Goal: Task Accomplishment & Management: Use online tool/utility

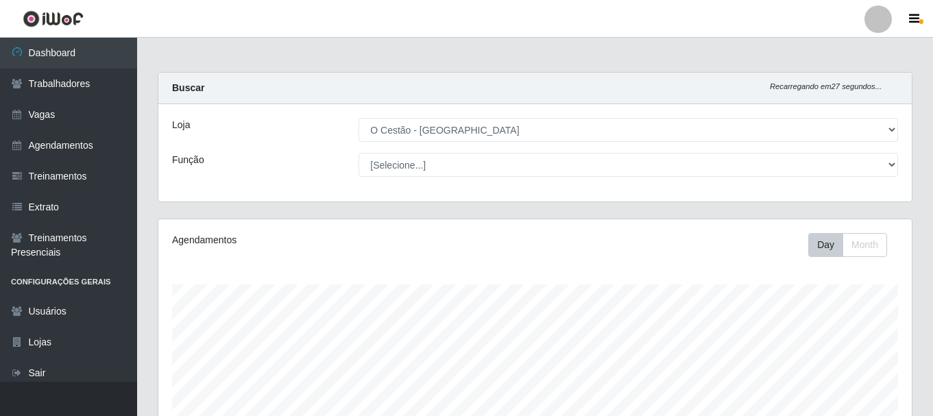
select select "238"
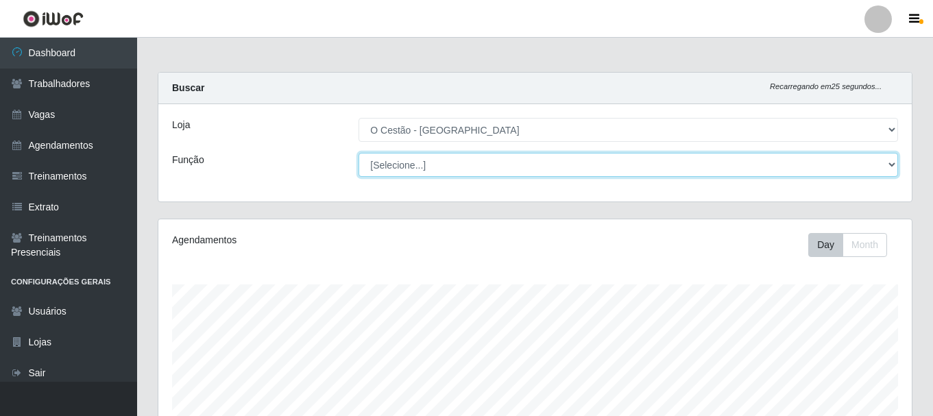
scroll to position [284, 753]
click at [407, 160] on select "[Selecione...] ASG ASG + ASG ++ Auxiliar de Estoque Auxiliar de Estoque + Auxil…" at bounding box center [627, 165] width 539 height 24
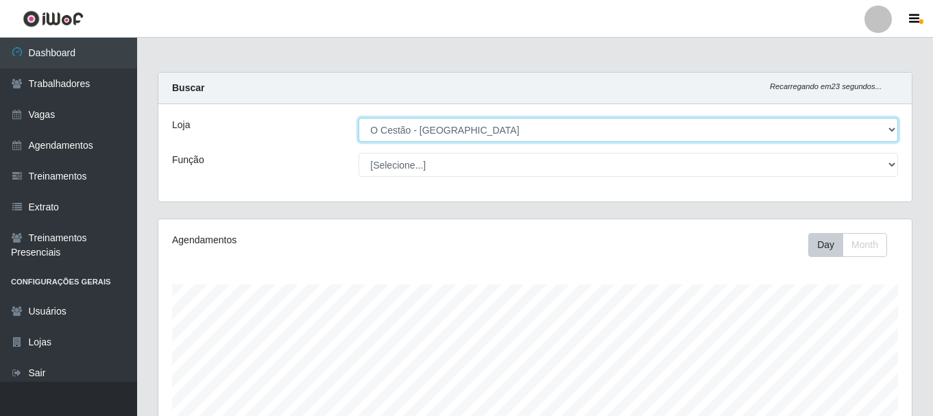
click at [406, 133] on select "[Selecione...] O Cestão - [GEOGRAPHIC_DATA]" at bounding box center [627, 130] width 539 height 24
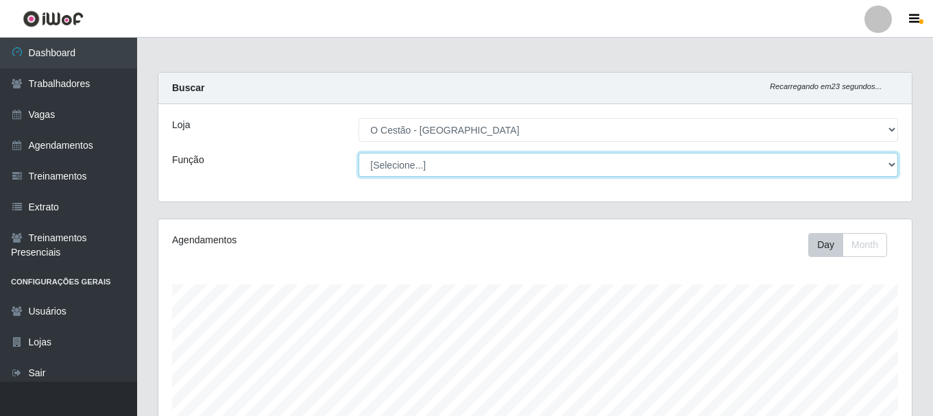
click at [404, 167] on select "[Selecione...] ASG ASG + ASG ++ Auxiliar de Estoque Auxiliar de Estoque + Auxil…" at bounding box center [627, 165] width 539 height 24
click at [440, 164] on select "[Selecione...] ASG ASG + ASG ++ Auxiliar de Estoque Auxiliar de Estoque + Auxil…" at bounding box center [627, 165] width 539 height 24
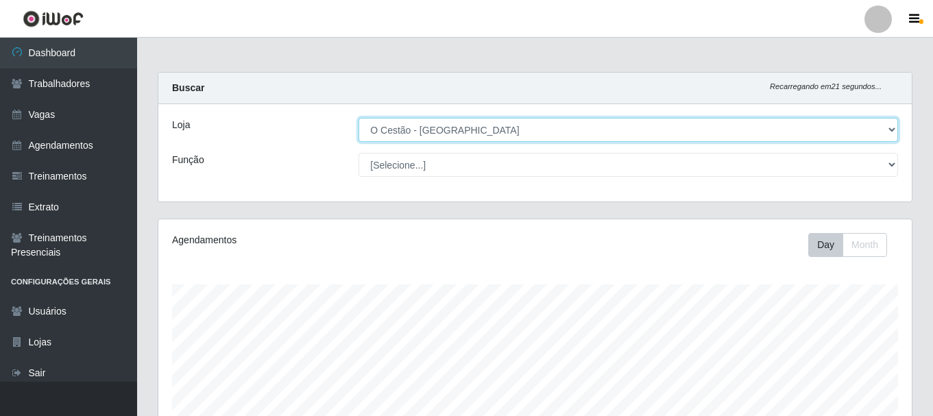
click at [887, 127] on select "[Selecione...] O Cestão - [GEOGRAPHIC_DATA]" at bounding box center [627, 130] width 539 height 24
click at [885, 127] on select "[Selecione...] O Cestão - [GEOGRAPHIC_DATA]" at bounding box center [627, 130] width 539 height 24
click at [883, 127] on select "[Selecione...] O Cestão - [GEOGRAPHIC_DATA]" at bounding box center [627, 130] width 539 height 24
click at [358, 118] on select "[Selecione...] O Cestão - [GEOGRAPHIC_DATA]" at bounding box center [627, 130] width 539 height 24
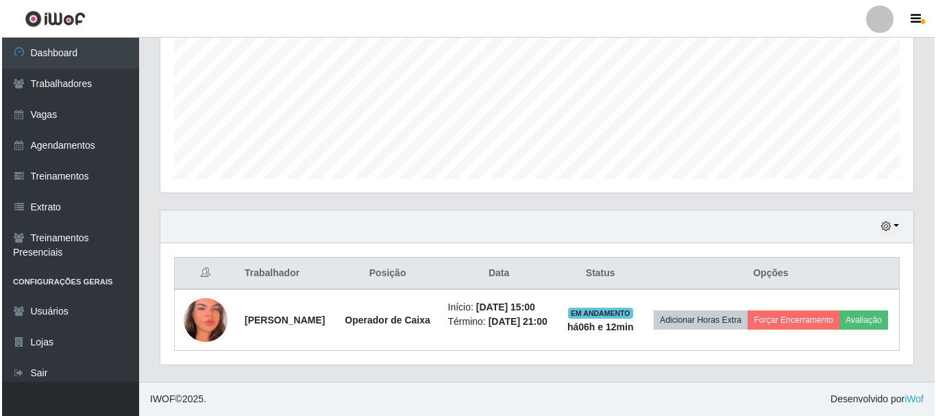
scroll to position [336, 0]
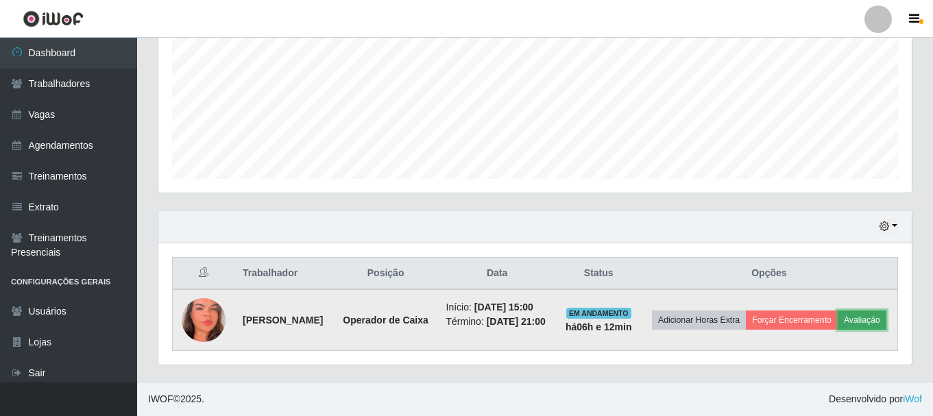
click at [837, 319] on button "Avaliação" at bounding box center [861, 319] width 49 height 19
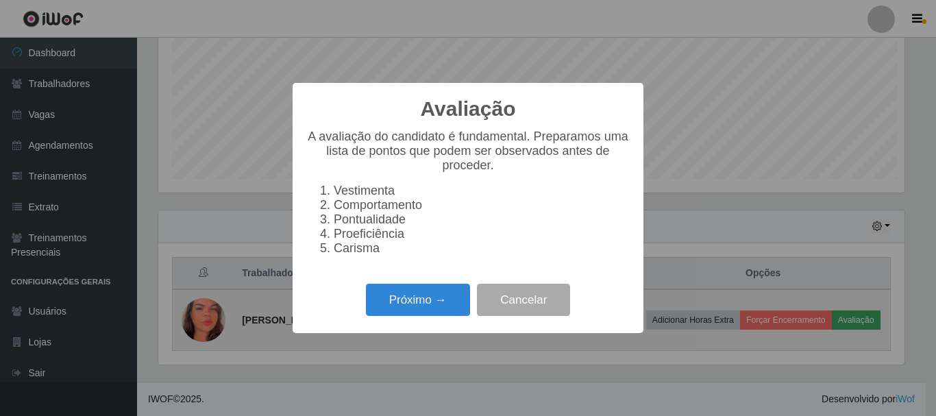
scroll to position [284, 746]
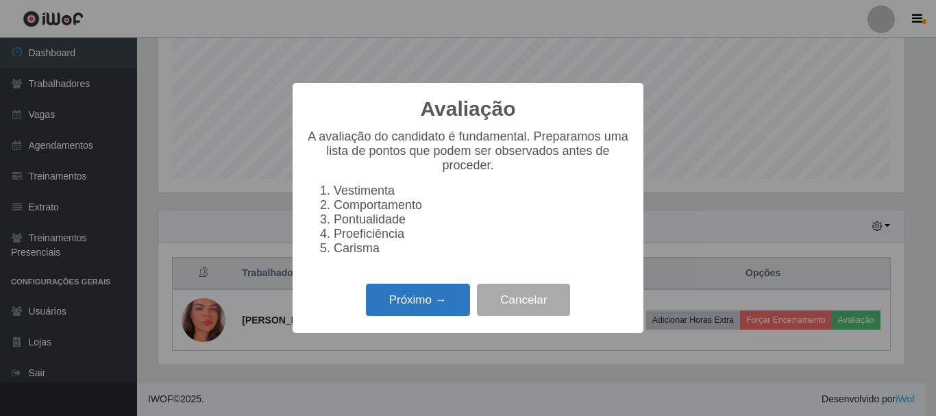
click at [392, 298] on button "Próximo →" at bounding box center [418, 300] width 104 height 32
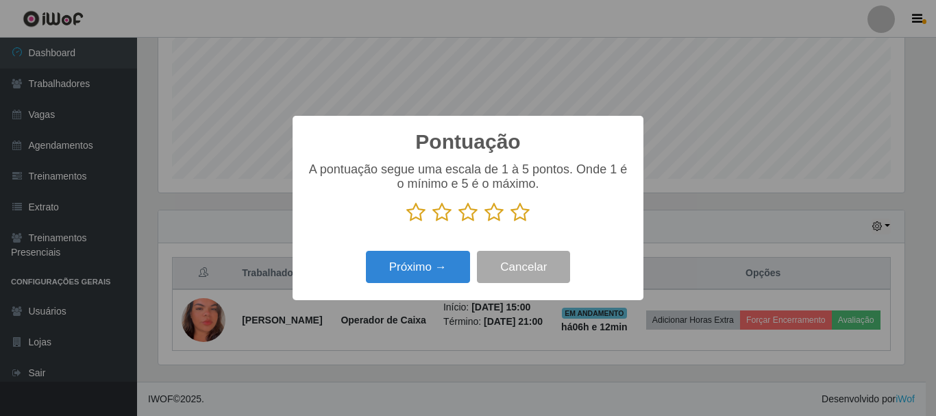
scroll to position [685046, 684584]
click at [519, 217] on icon at bounding box center [520, 212] width 19 height 21
click at [511, 223] on input "radio" at bounding box center [511, 223] width 0 height 0
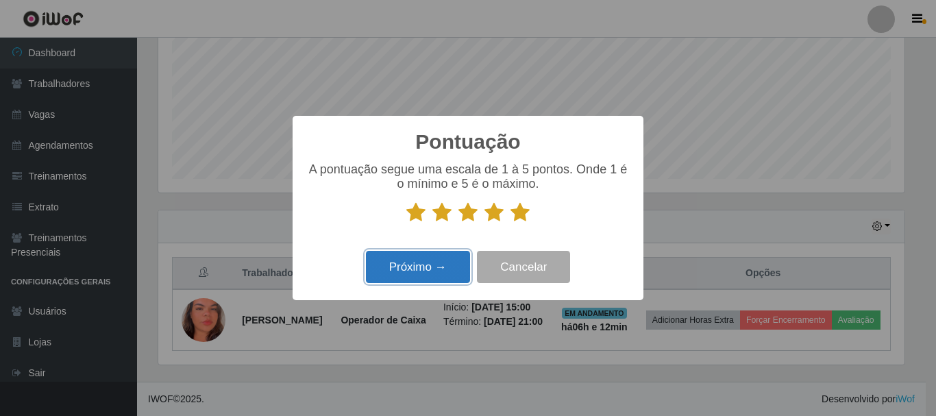
click at [468, 275] on button "Próximo →" at bounding box center [418, 267] width 104 height 32
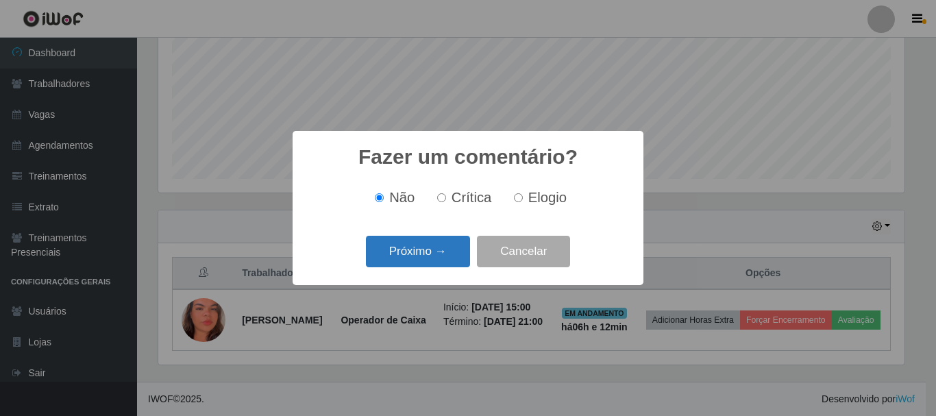
click at [446, 249] on button "Próximo →" at bounding box center [418, 252] width 104 height 32
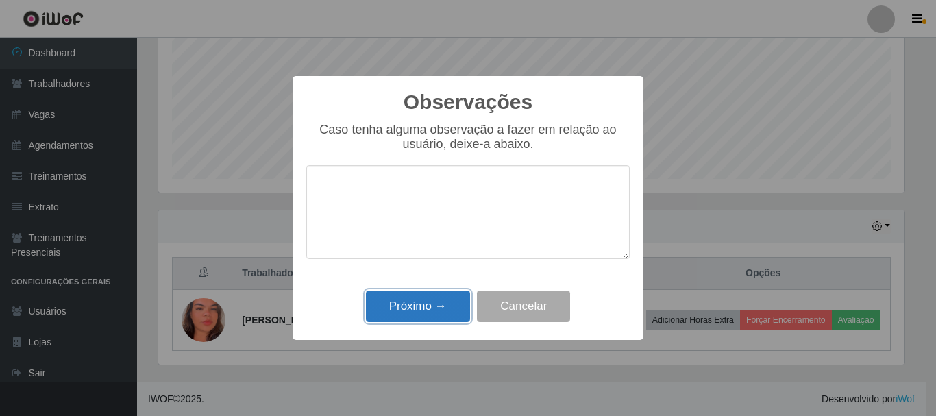
click at [425, 306] on button "Próximo →" at bounding box center [418, 307] width 104 height 32
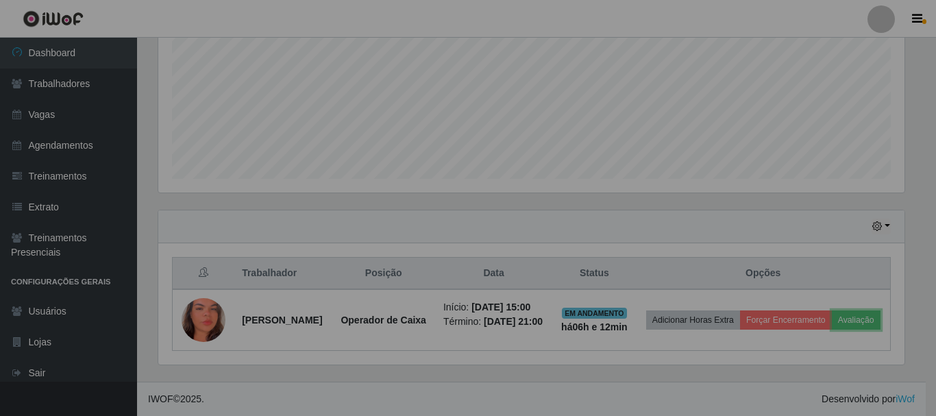
scroll to position [284, 753]
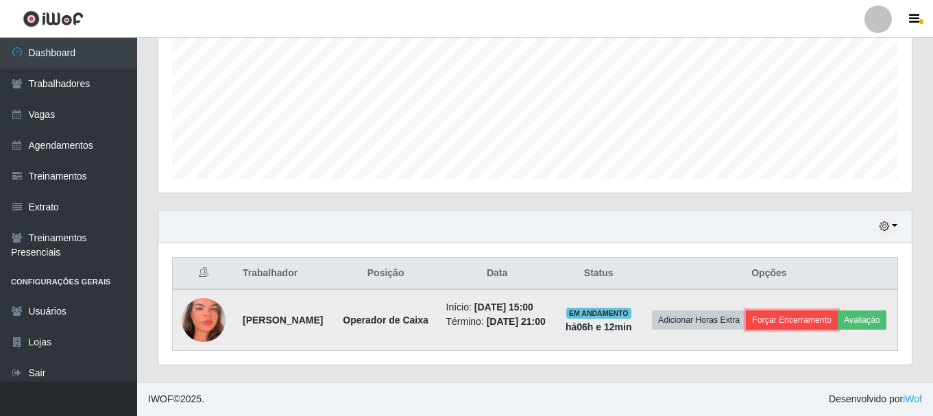
click at [821, 310] on button "Forçar Encerramento" at bounding box center [792, 319] width 92 height 19
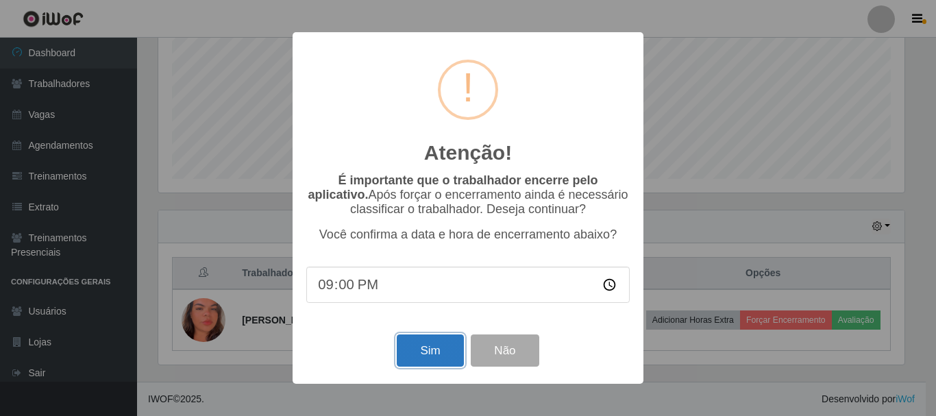
click at [425, 352] on button "Sim" at bounding box center [430, 350] width 66 height 32
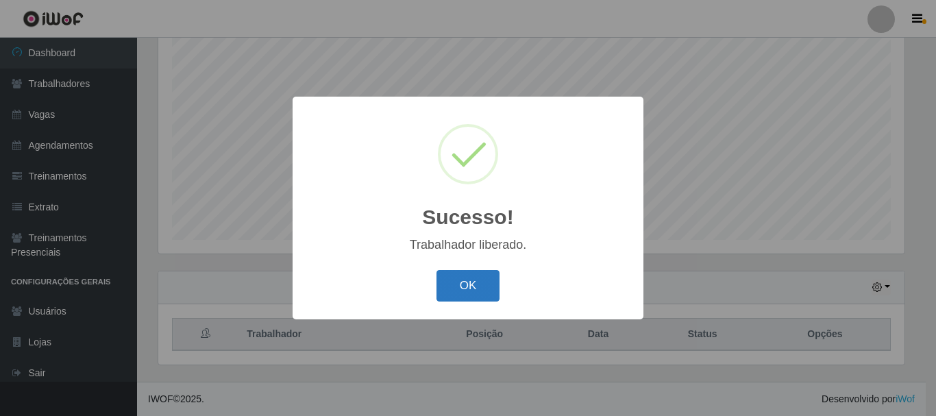
click at [473, 287] on button "OK" at bounding box center [469, 286] width 64 height 32
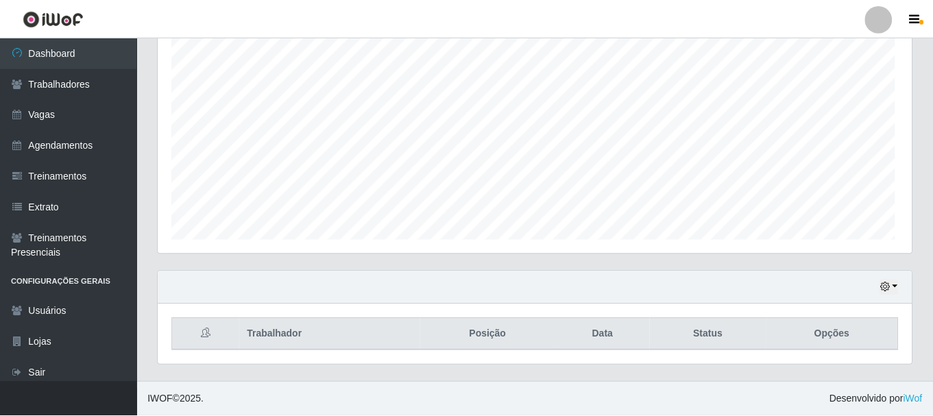
scroll to position [284, 753]
